Goal: Check status: Check status

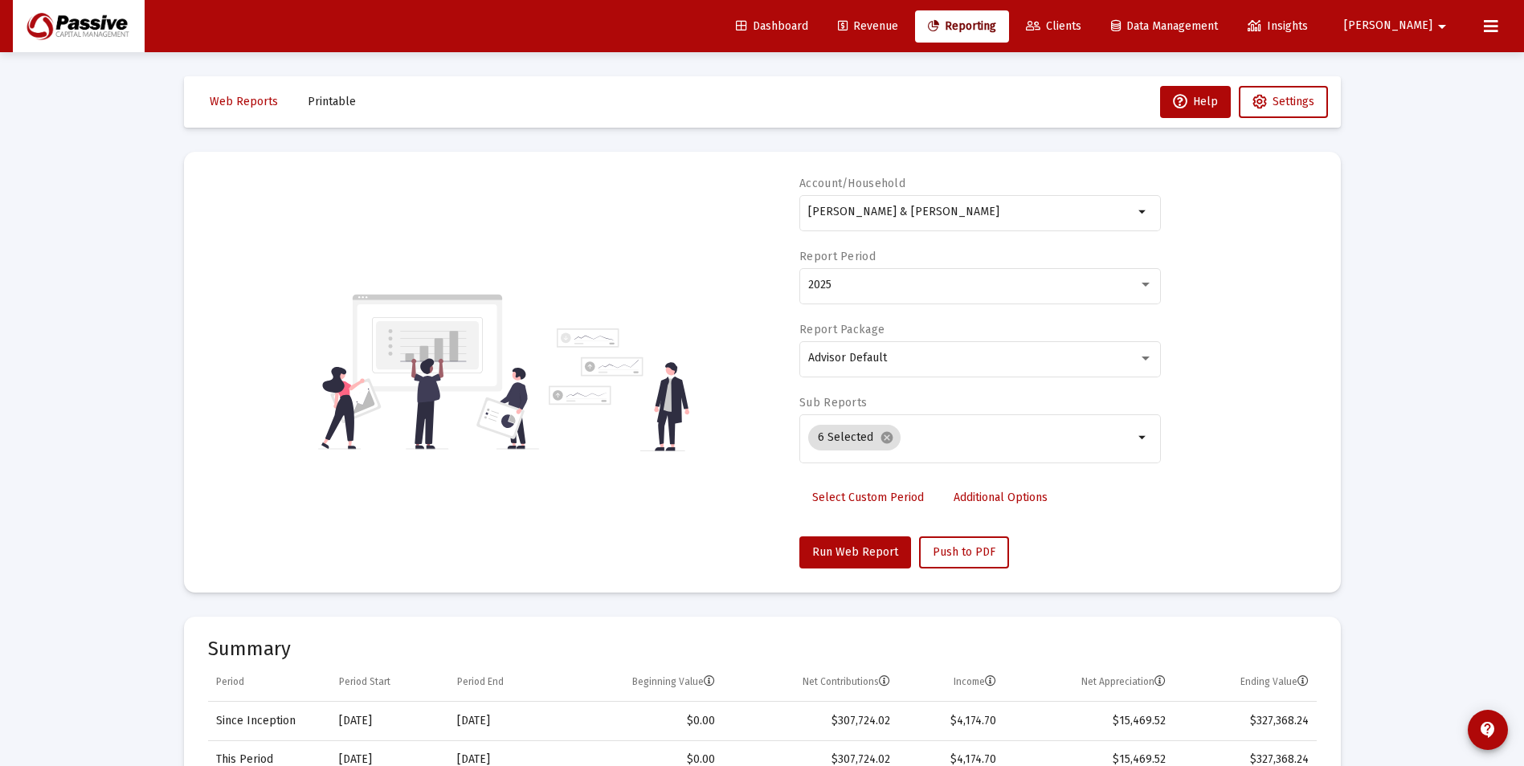
click at [898, 22] on span "Revenue" at bounding box center [868, 26] width 60 height 14
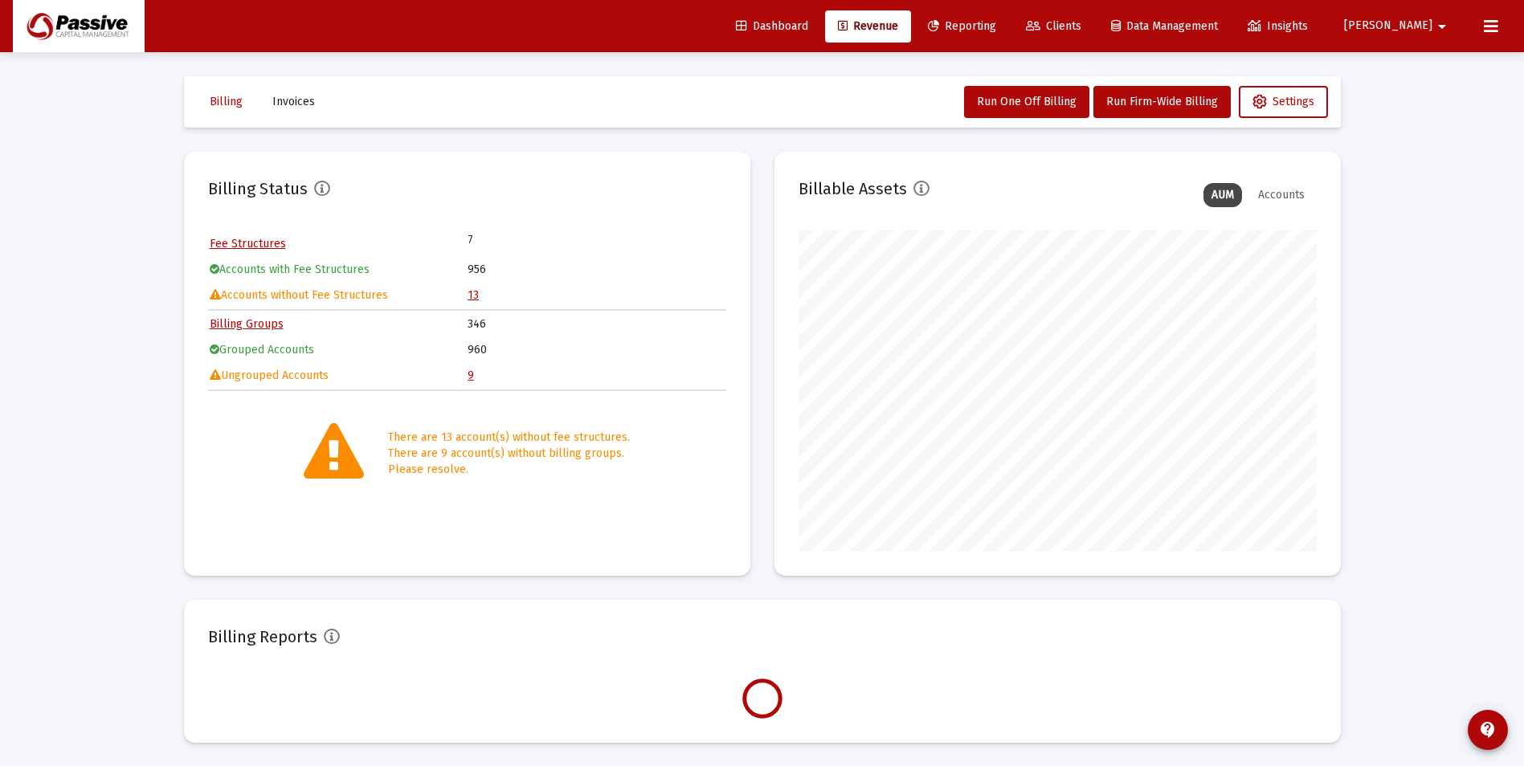
scroll to position [321, 518]
click at [474, 297] on link "13" at bounding box center [472, 295] width 11 height 14
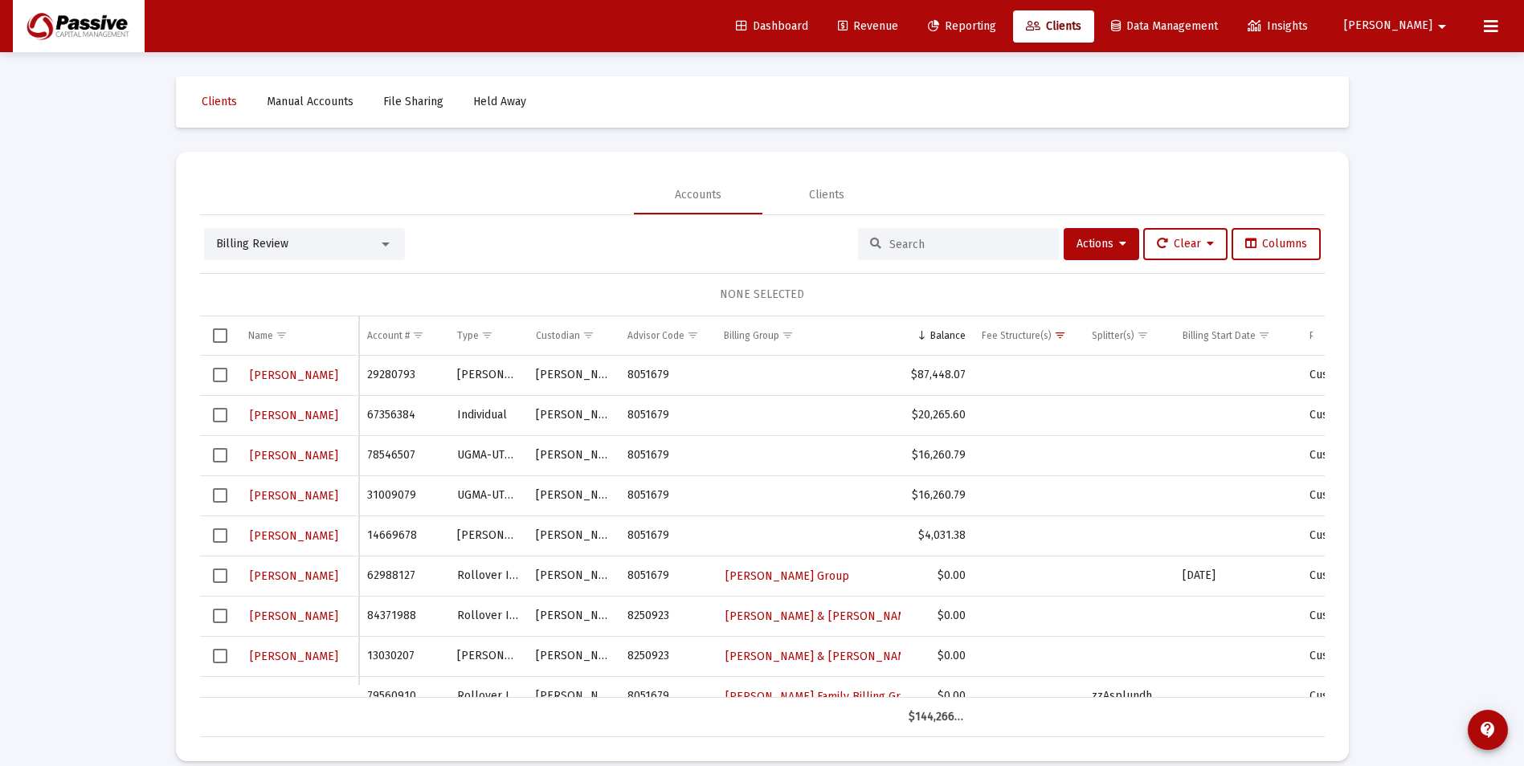
click at [898, 27] on span "Revenue" at bounding box center [868, 26] width 60 height 14
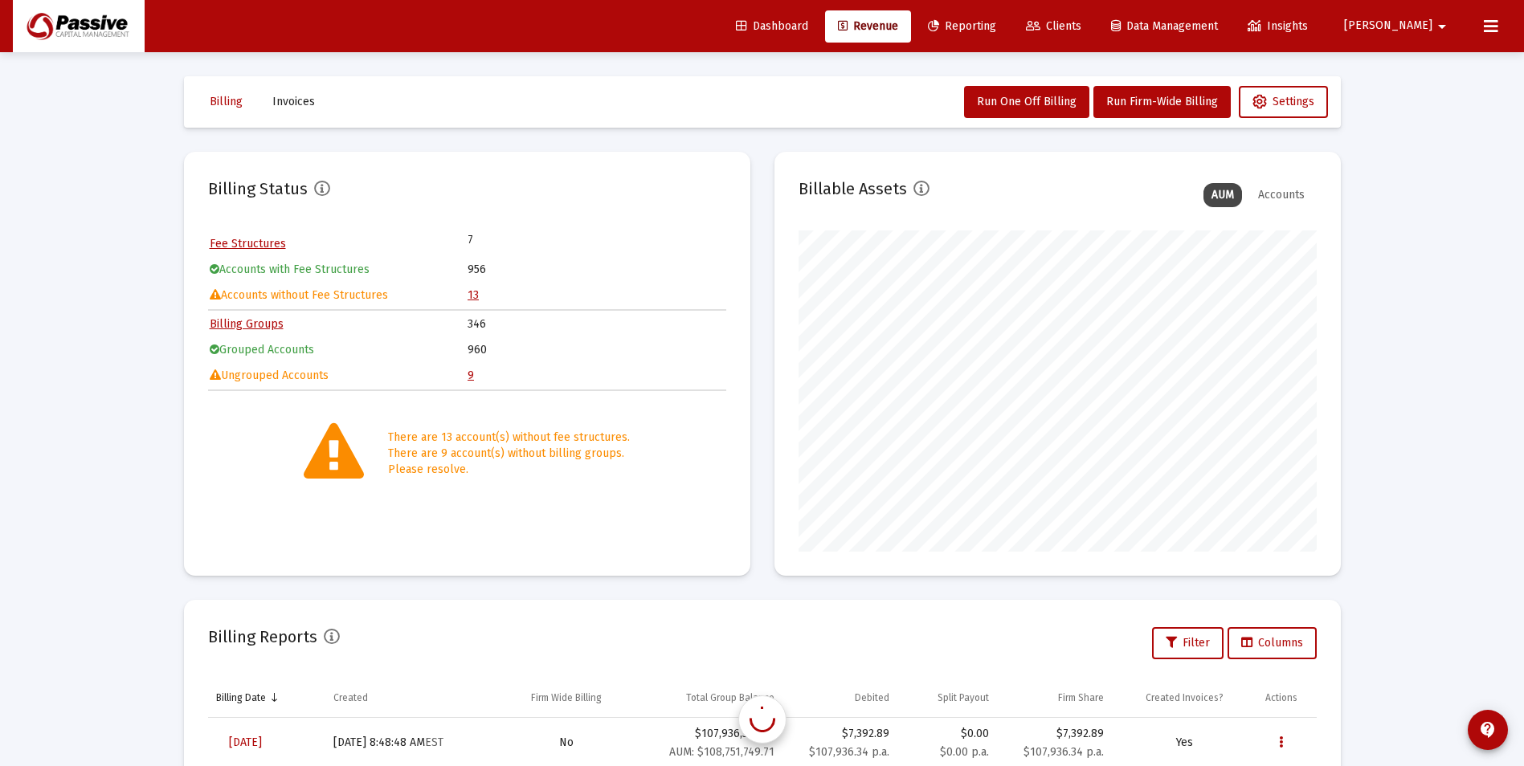
scroll to position [321, 518]
click at [465, 377] on td "Ungrouped Accounts" at bounding box center [338, 376] width 257 height 24
click at [469, 377] on link "9" at bounding box center [470, 376] width 6 height 14
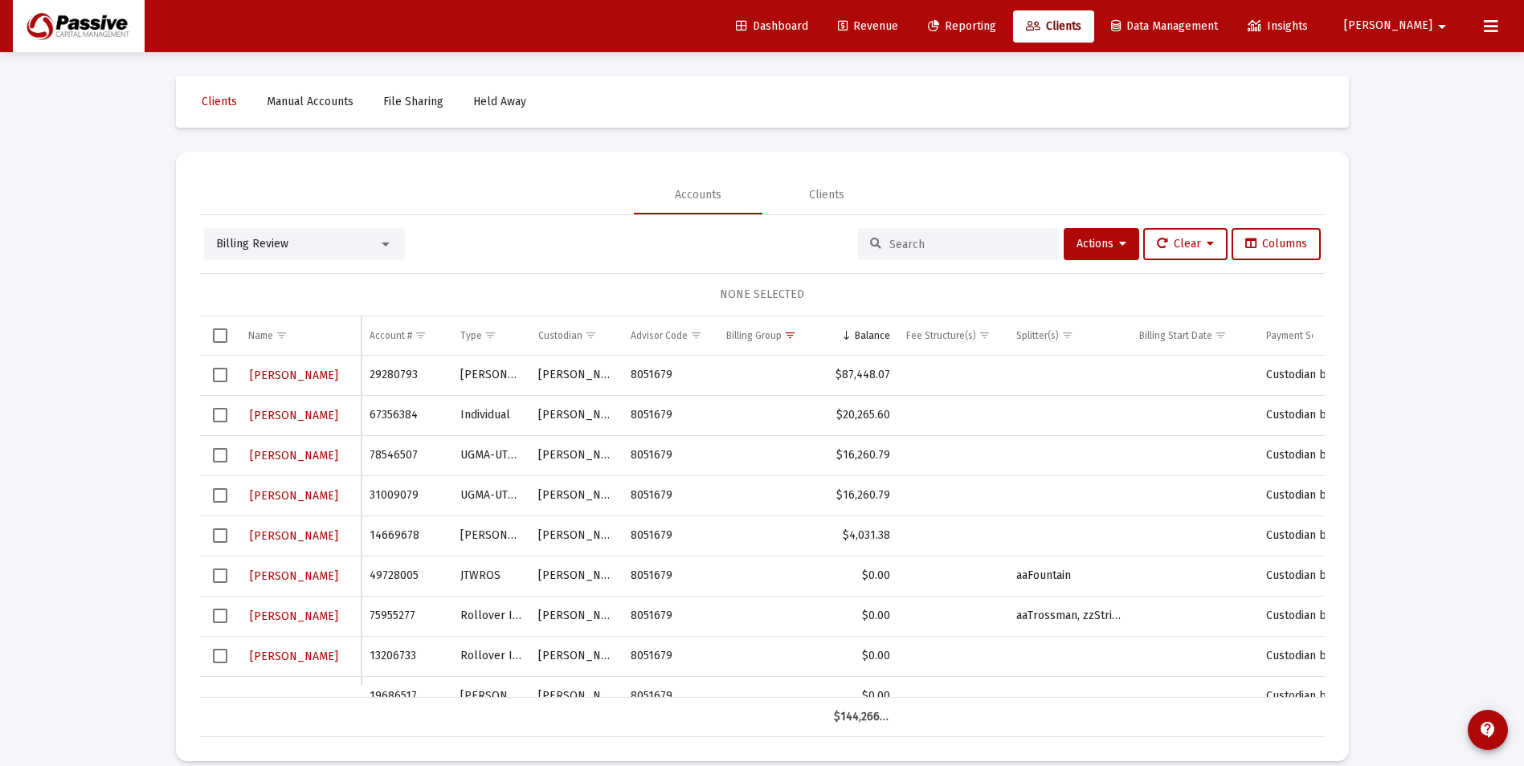
click at [898, 28] on span "Revenue" at bounding box center [868, 26] width 60 height 14
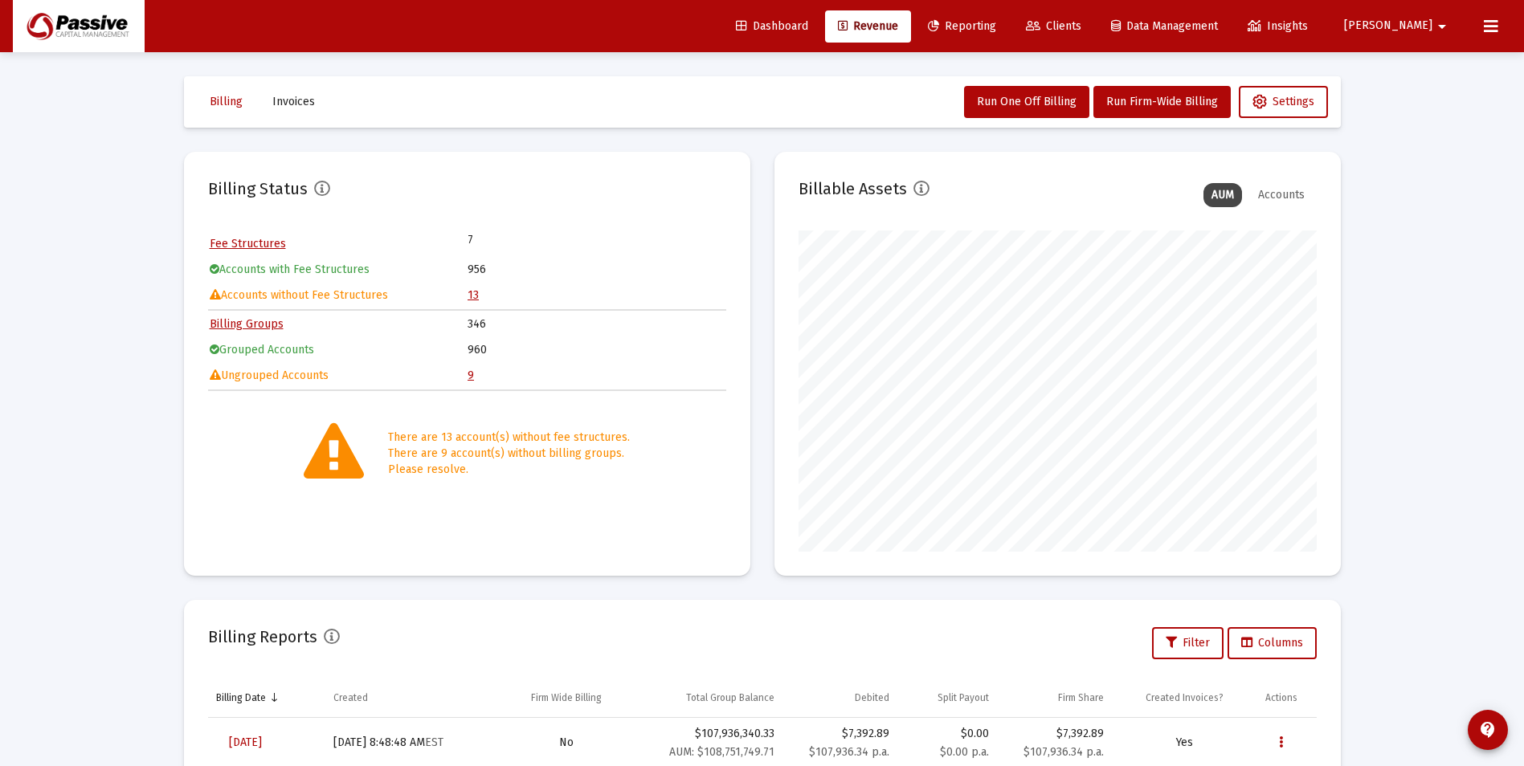
click at [1081, 24] on span "Clients" at bounding box center [1053, 26] width 55 height 14
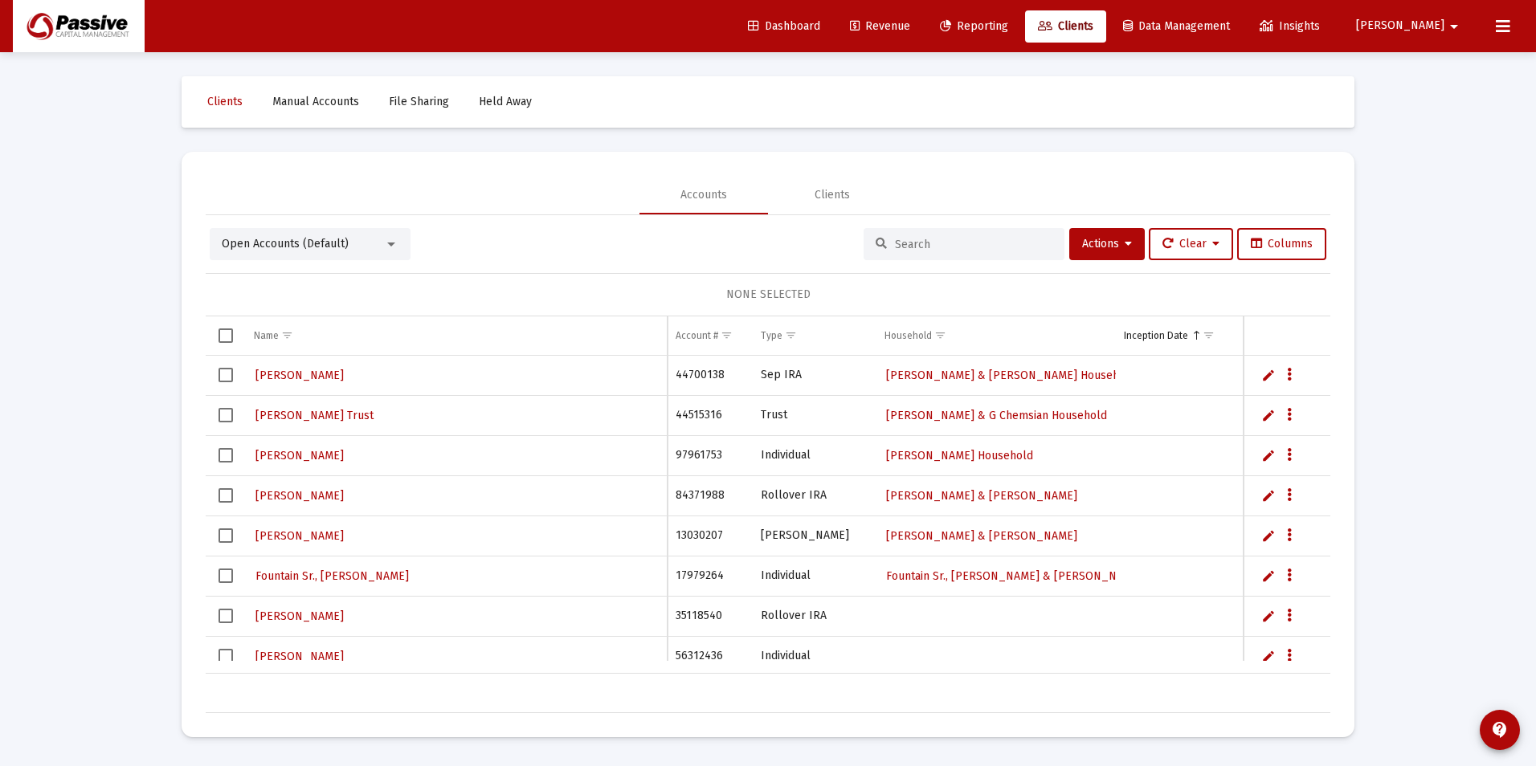
click at [1473, 29] on button "[PERSON_NAME]" at bounding box center [1409, 26] width 146 height 32
click at [1507, 29] on div at bounding box center [768, 383] width 1536 height 766
click at [1488, 38] on div "Dashboard Revenue Reporting Clients Data Management Insights [PERSON_NAME]" at bounding box center [768, 26] width 1510 height 52
click at [1495, 31] on icon at bounding box center [1502, 26] width 14 height 19
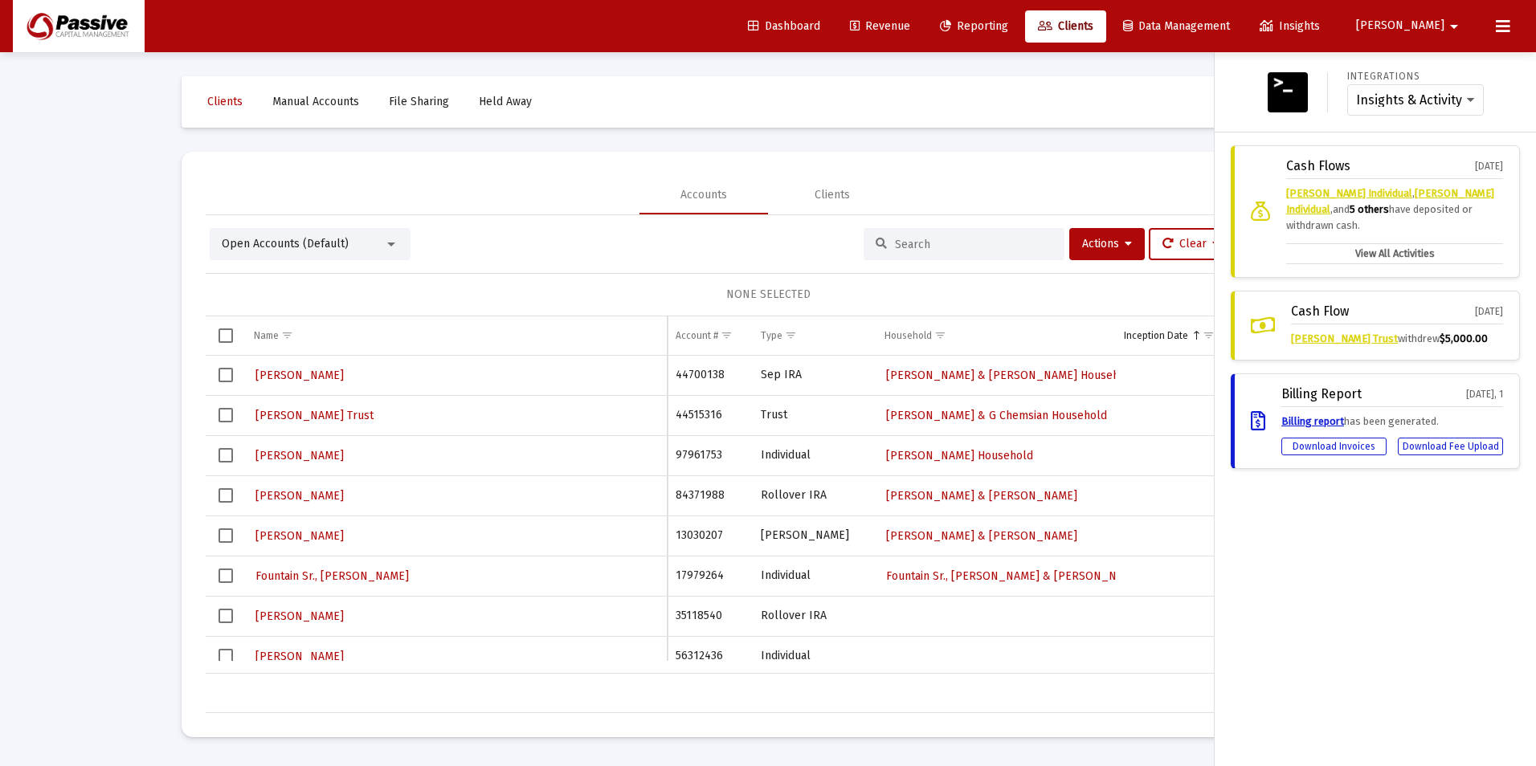
click at [1392, 255] on label "View All Activities" at bounding box center [1394, 253] width 217 height 21
click at [0, 0] on input "View All Activities" at bounding box center [0, 0] width 0 height 0
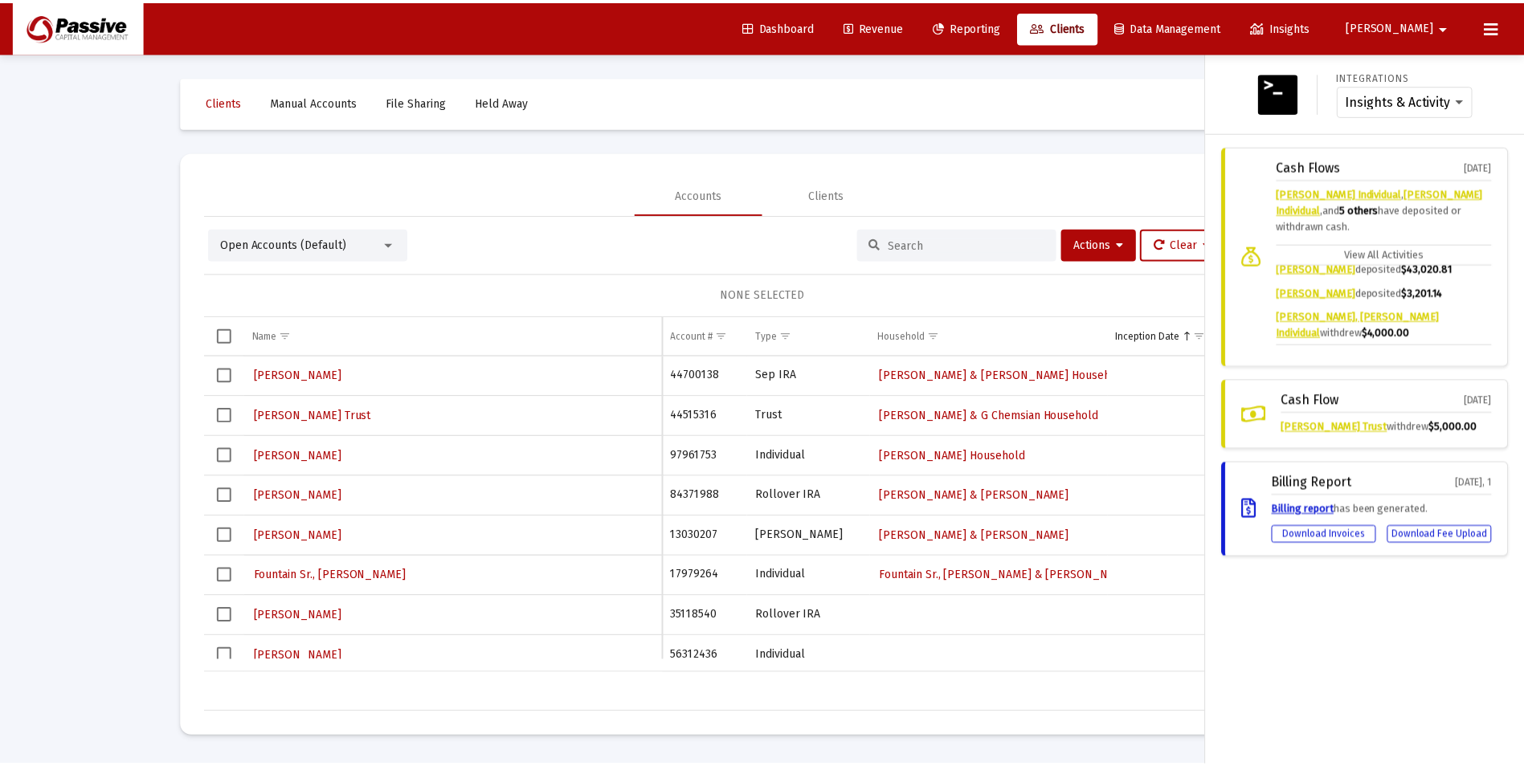
scroll to position [194, 0]
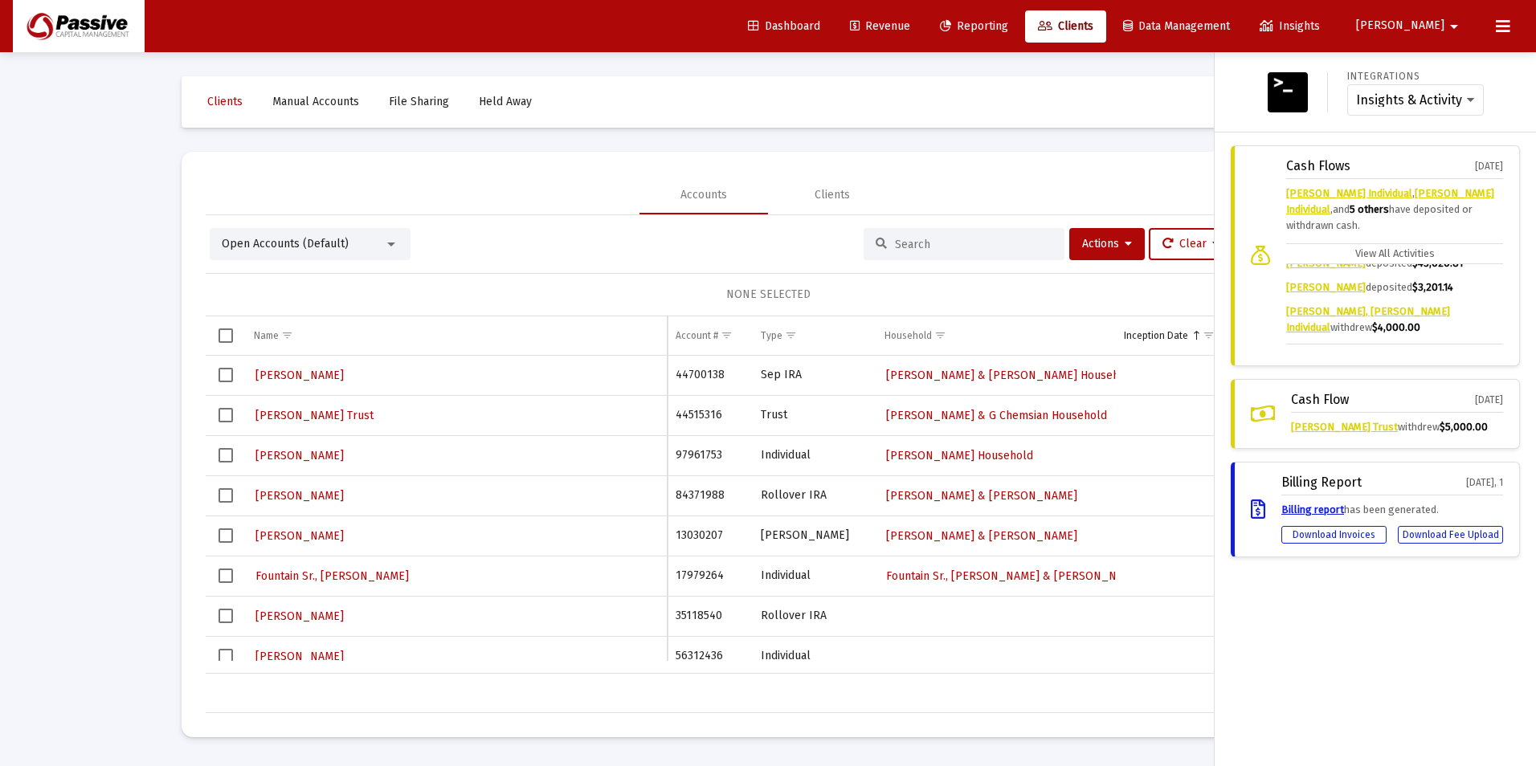
click at [982, 25] on div "Dashboard Revenue Reporting Clients Data Management Insights" at bounding box center [1036, 26] width 602 height 32
click at [910, 27] on span "Revenue" at bounding box center [880, 26] width 60 height 14
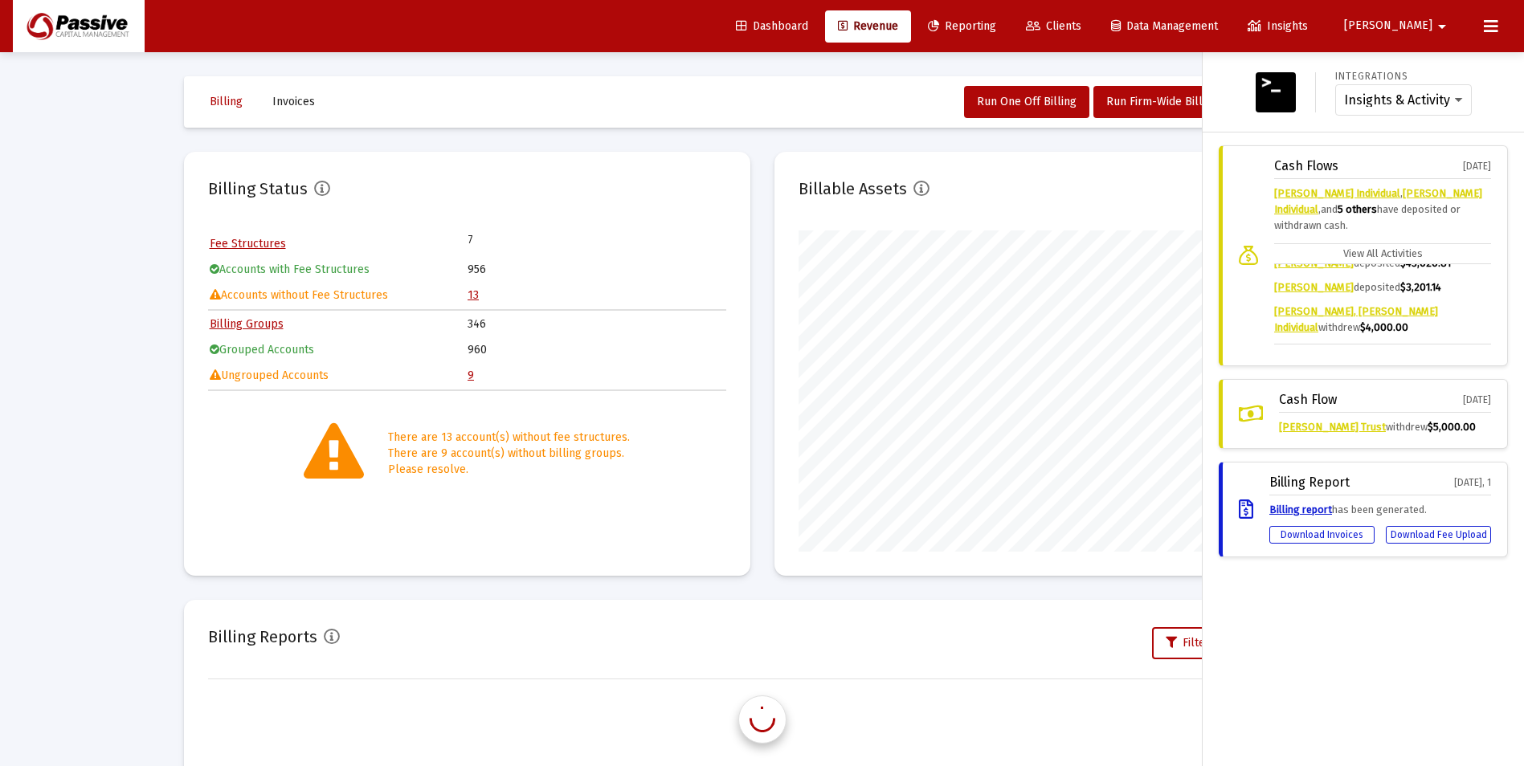
scroll to position [321, 518]
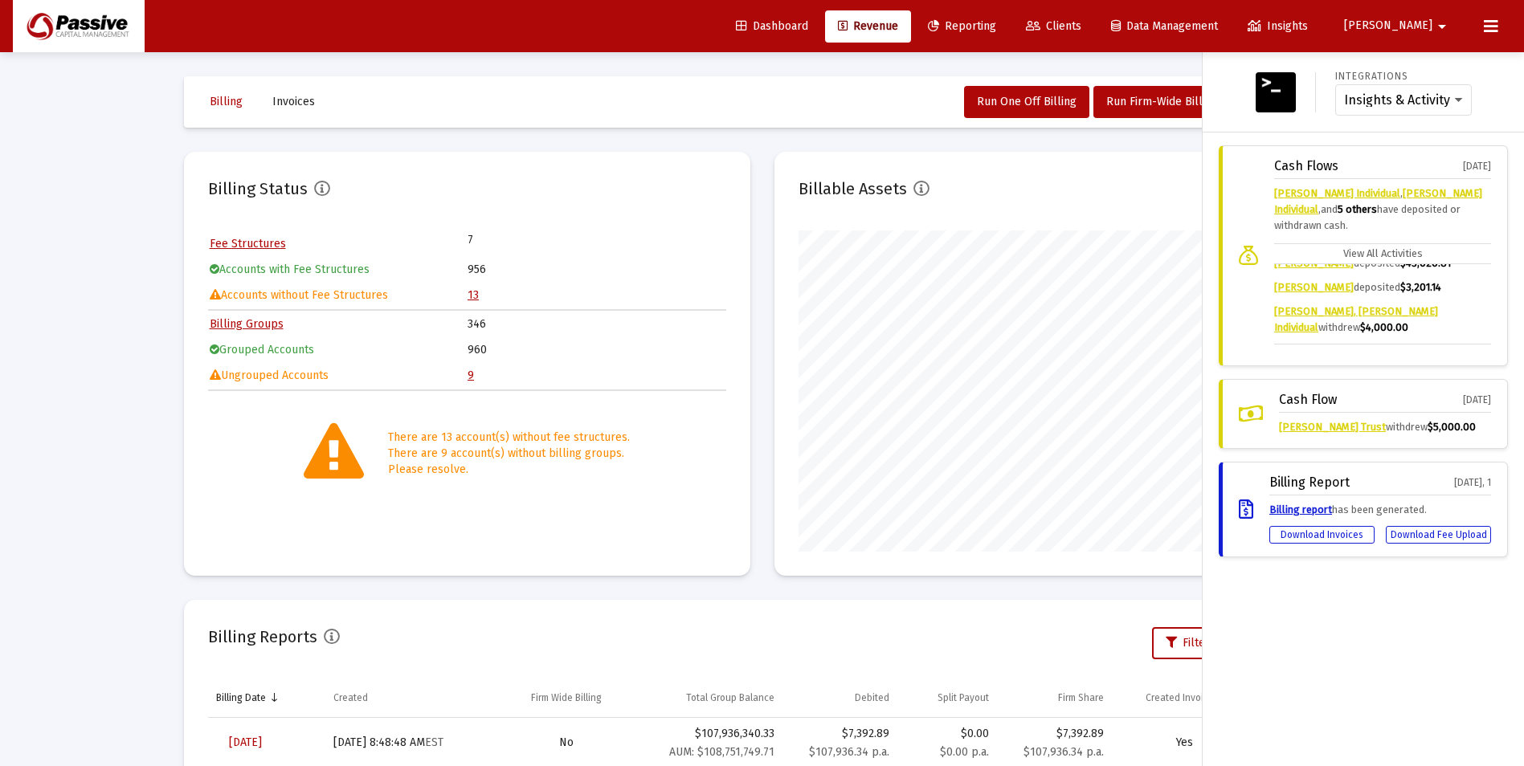
click at [1491, 27] on icon at bounding box center [1490, 26] width 14 height 19
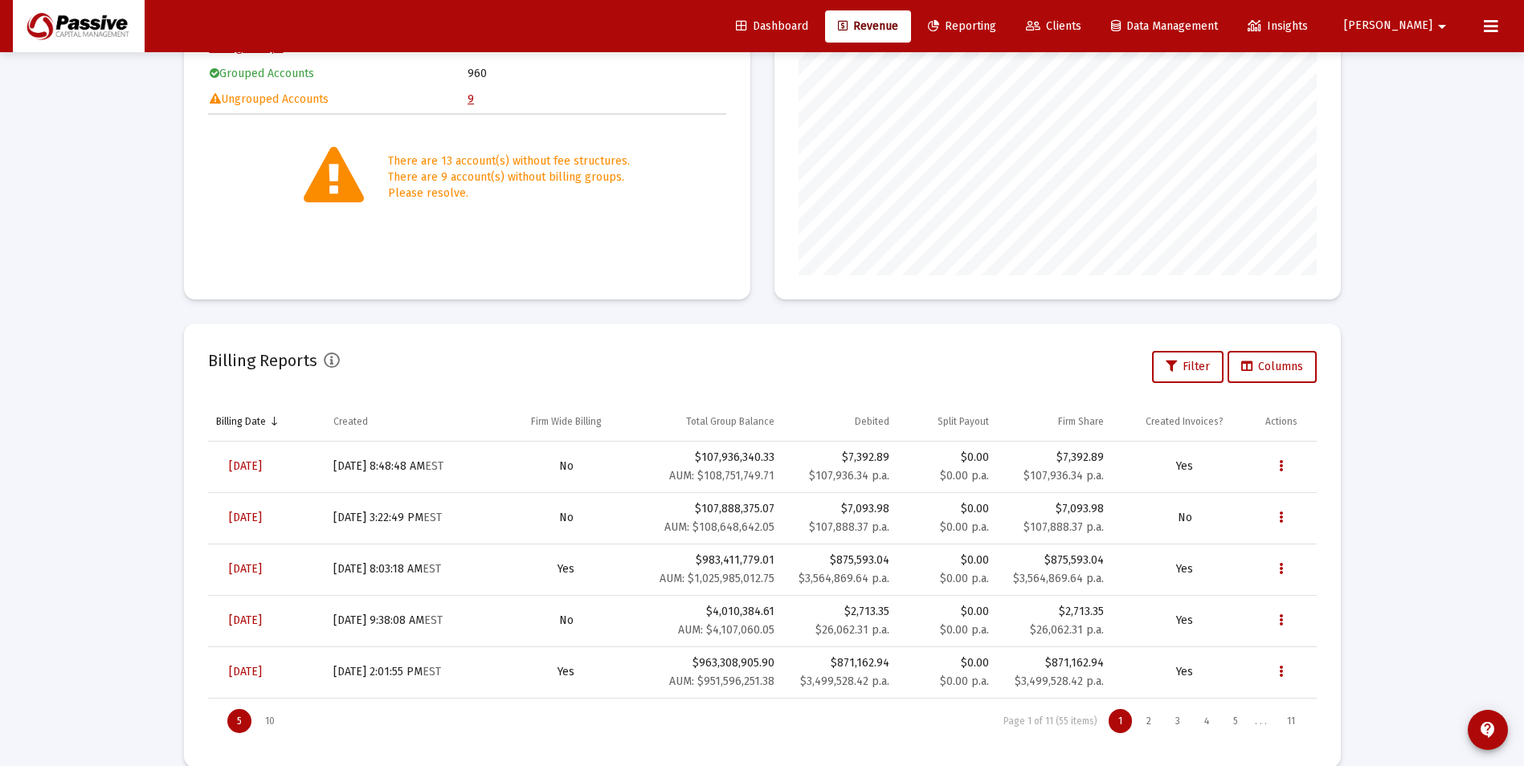
scroll to position [302, 0]
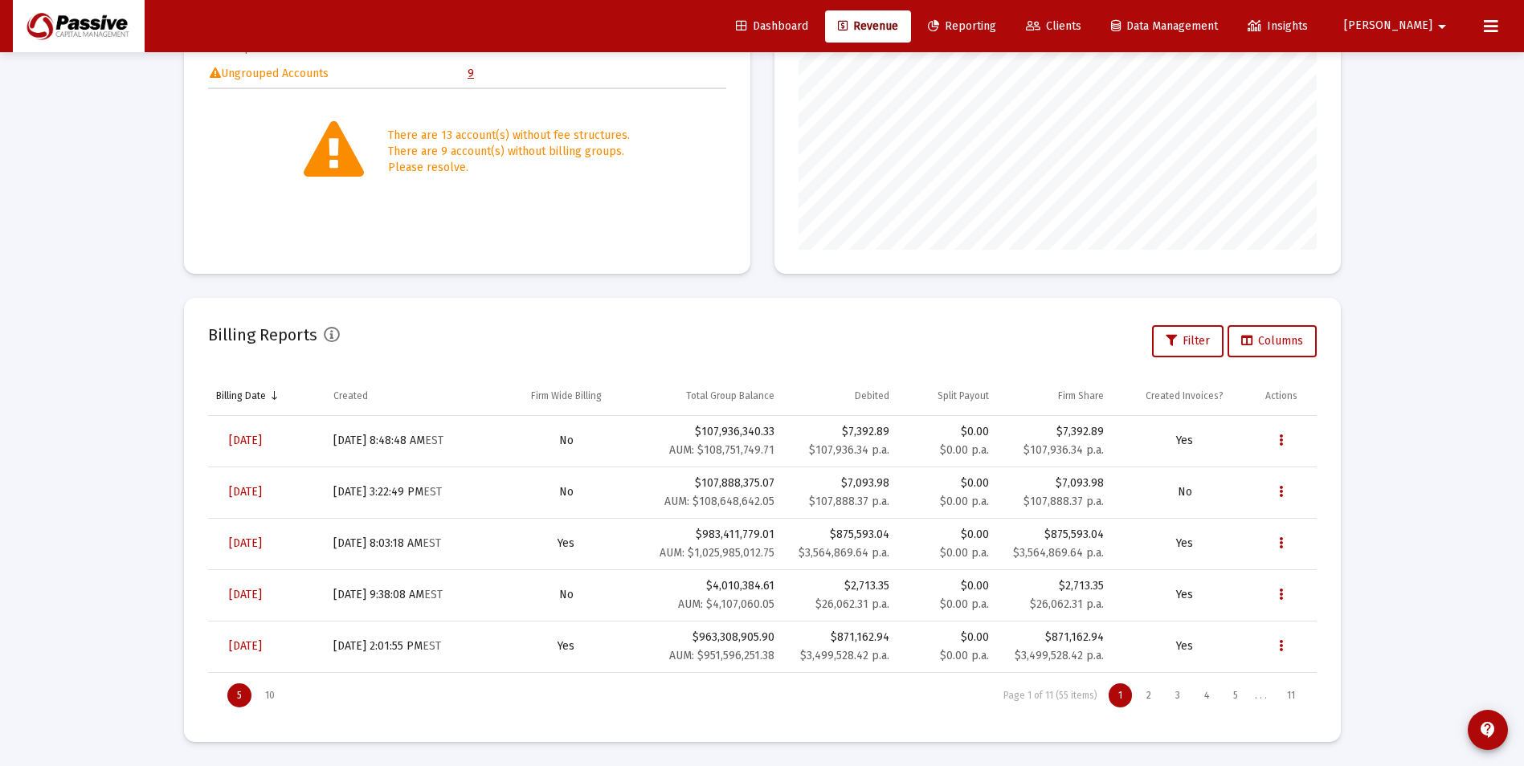
click at [996, 20] on span "Reporting" at bounding box center [962, 26] width 68 height 14
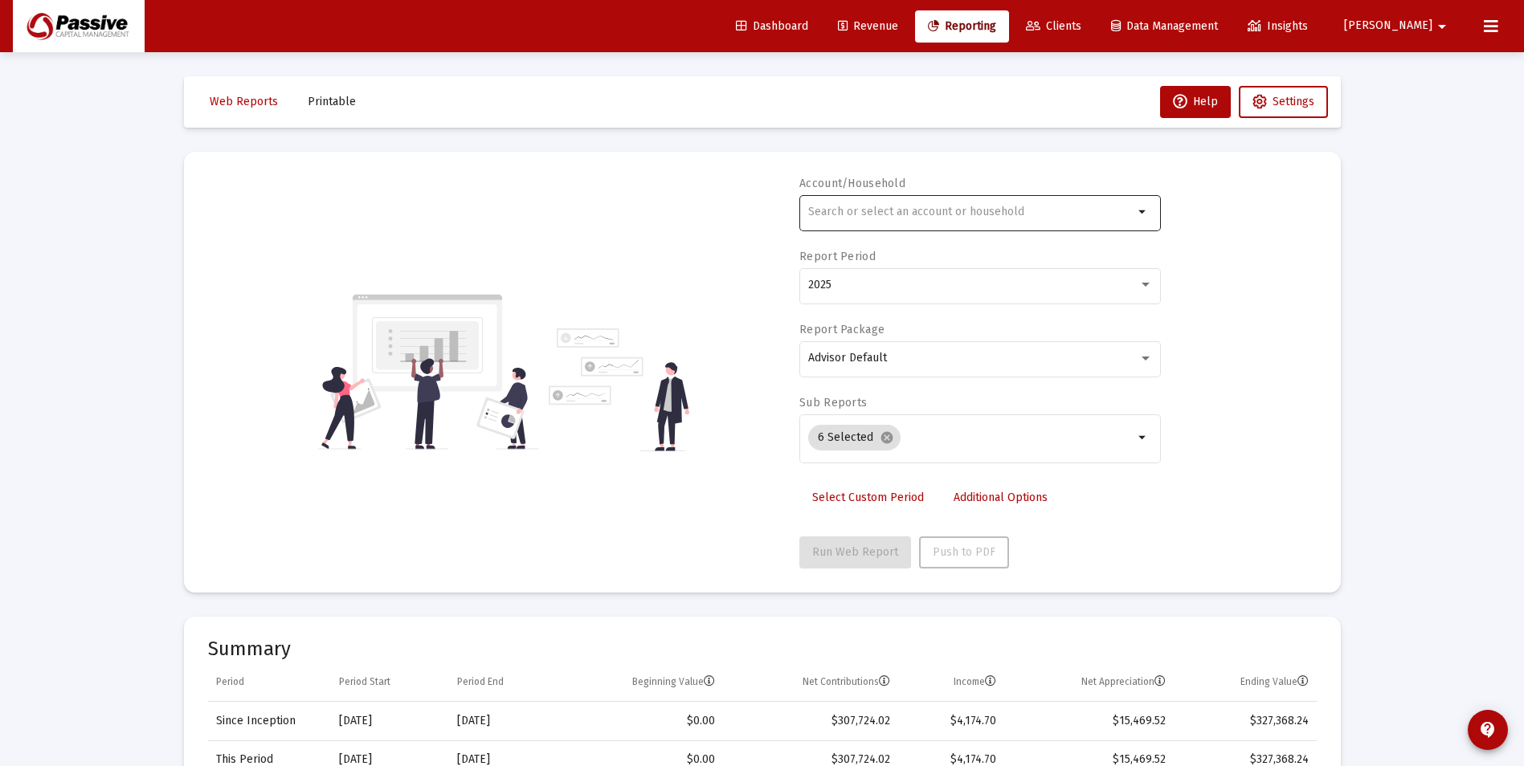
click at [895, 215] on input "text" at bounding box center [970, 212] width 325 height 13
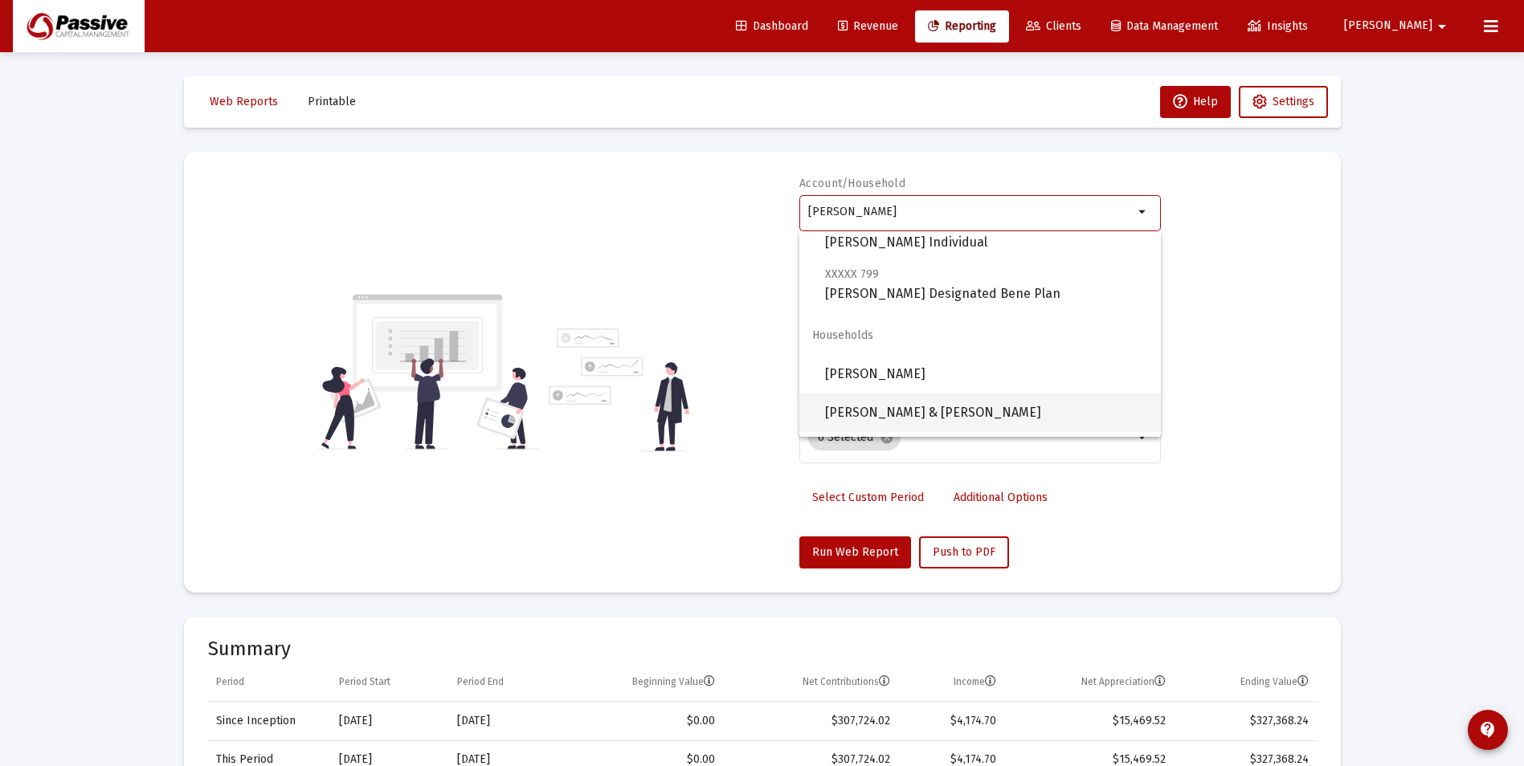
scroll to position [488, 0]
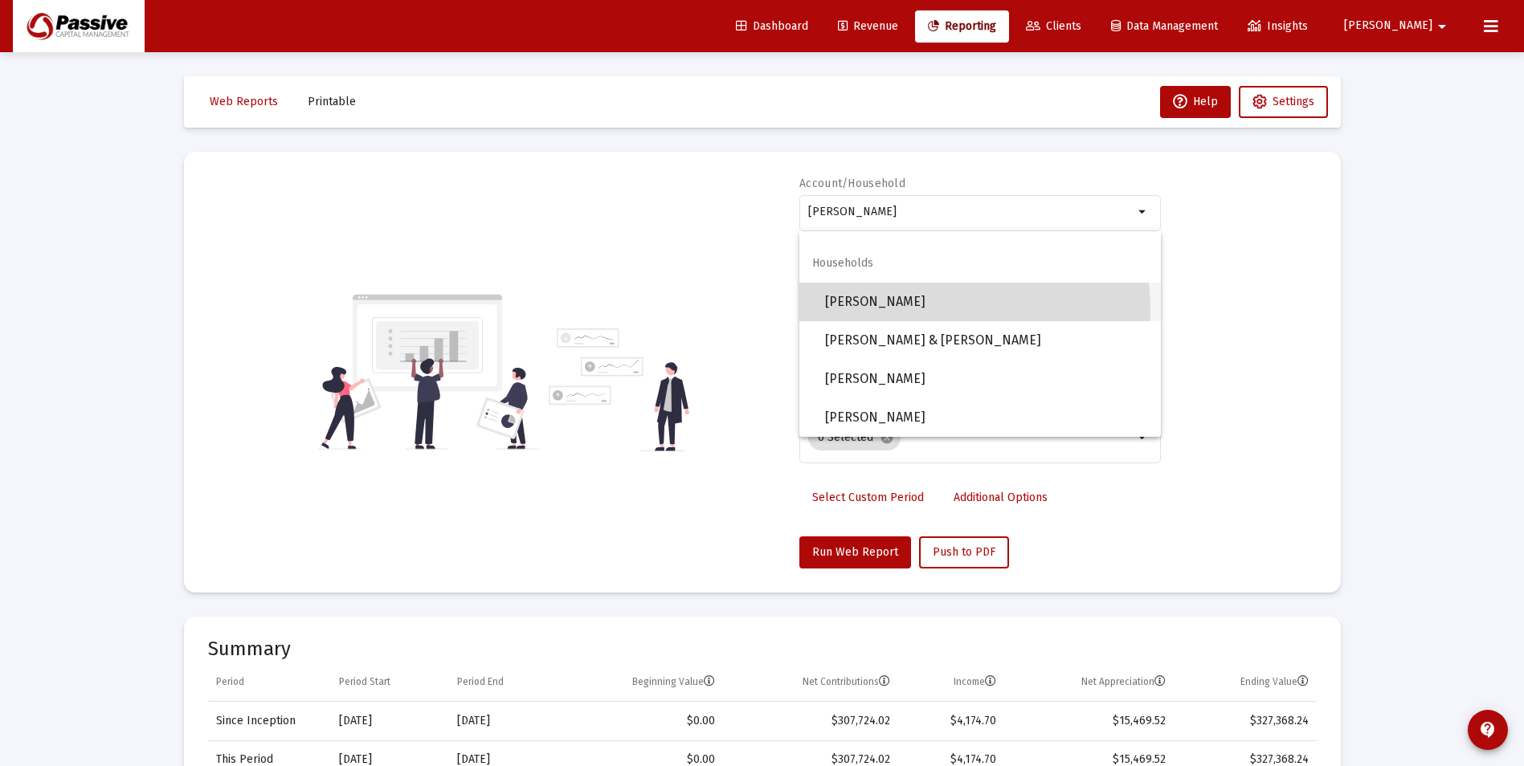
click at [919, 310] on span "[PERSON_NAME]" at bounding box center [986, 302] width 323 height 39
type input "[PERSON_NAME]"
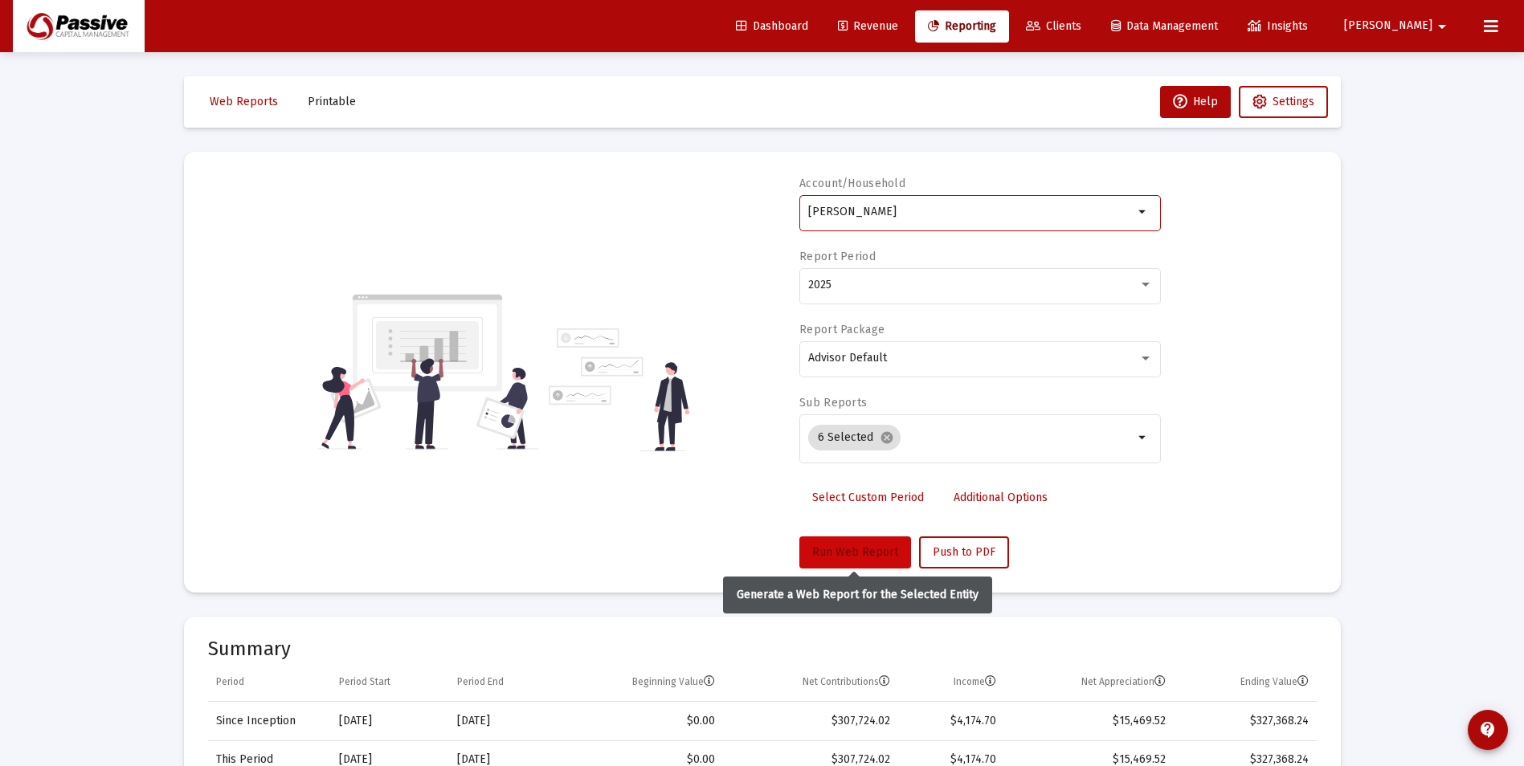
click at [856, 568] on button "Run Web Report" at bounding box center [855, 552] width 112 height 32
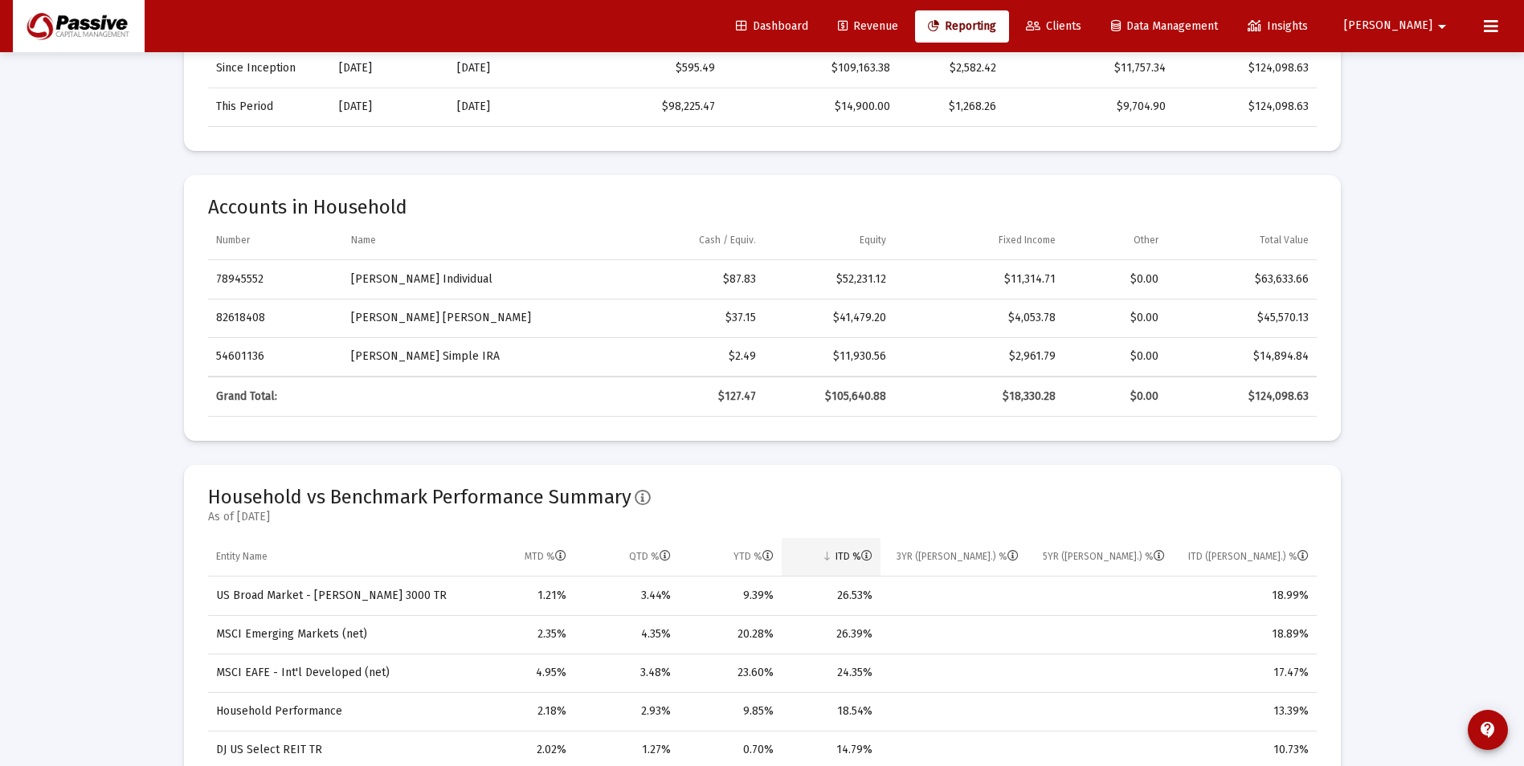
scroll to position [883, 0]
